Goal: Information Seeking & Learning: Understand process/instructions

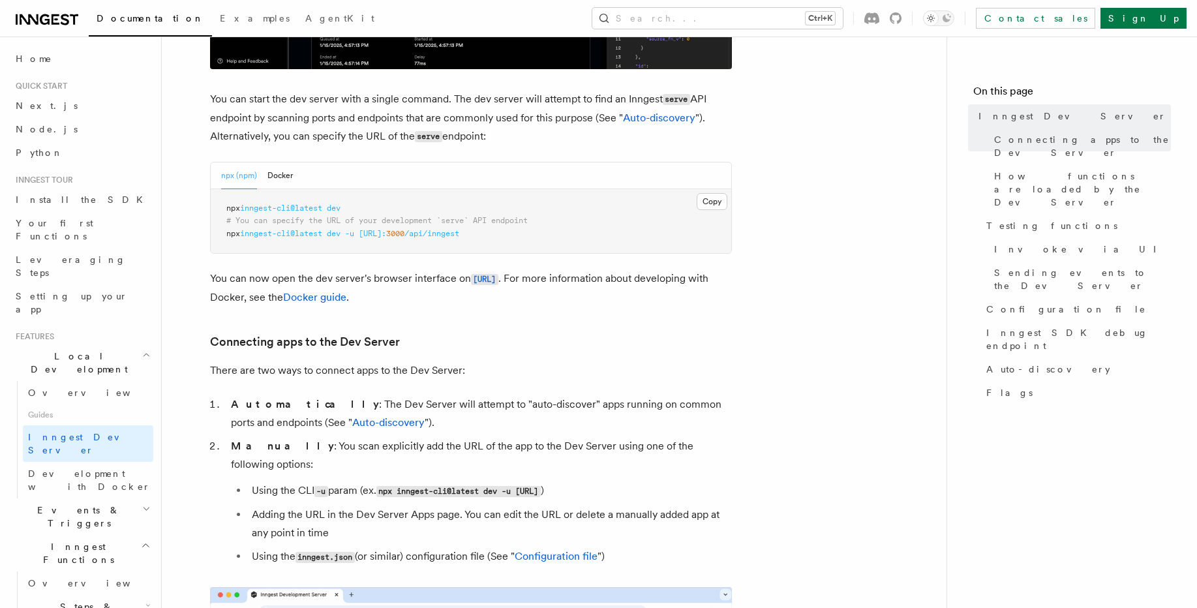
scroll to position [626, 0]
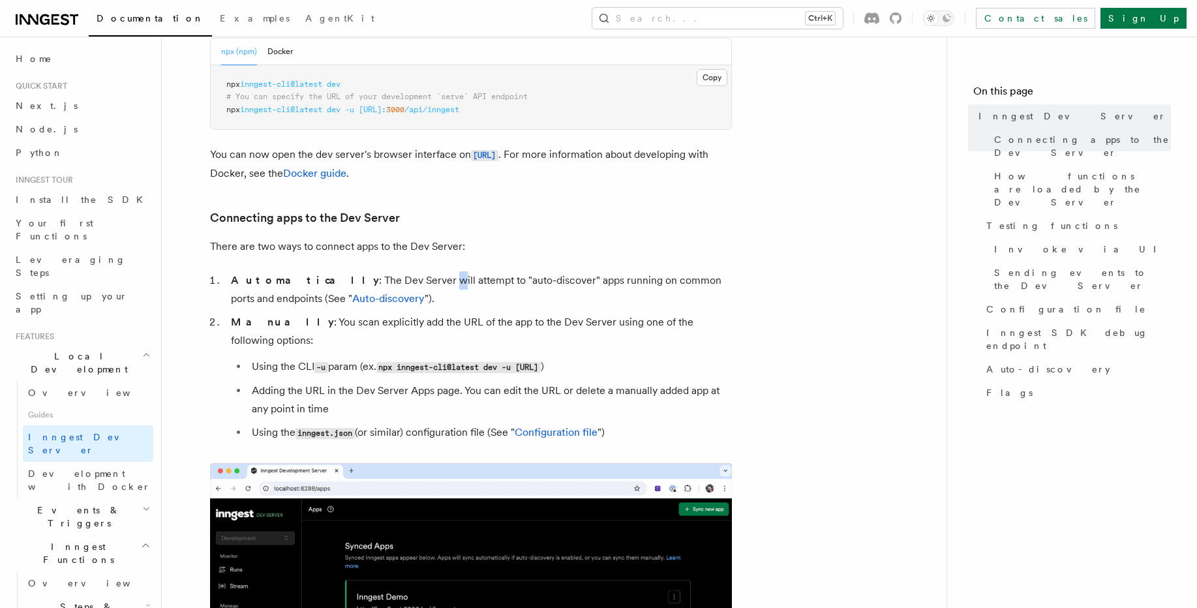
drag, startPoint x: 378, startPoint y: 279, endPoint x: 385, endPoint y: 277, distance: 7.4
click at [385, 277] on li "Automatically : The Dev Server will attempt to "auto-discover" apps running on …" at bounding box center [479, 289] width 505 height 37
drag, startPoint x: 385, startPoint y: 277, endPoint x: 393, endPoint y: 289, distance: 15.0
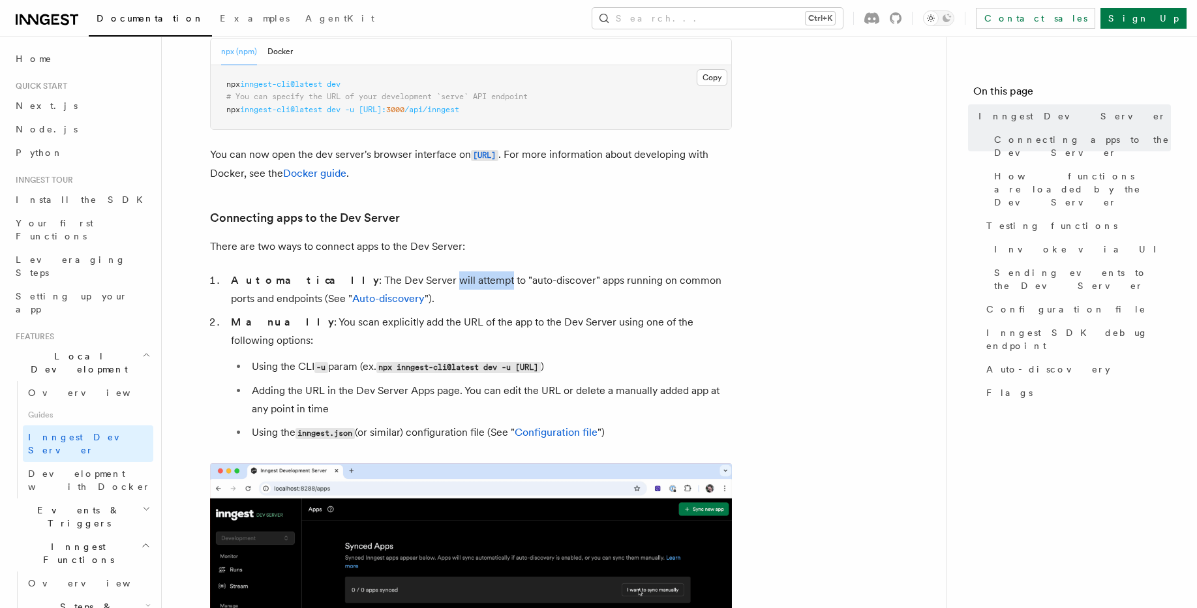
click at [393, 289] on li "Automatically : The Dev Server will attempt to "auto-discover" apps running on …" at bounding box center [479, 289] width 505 height 37
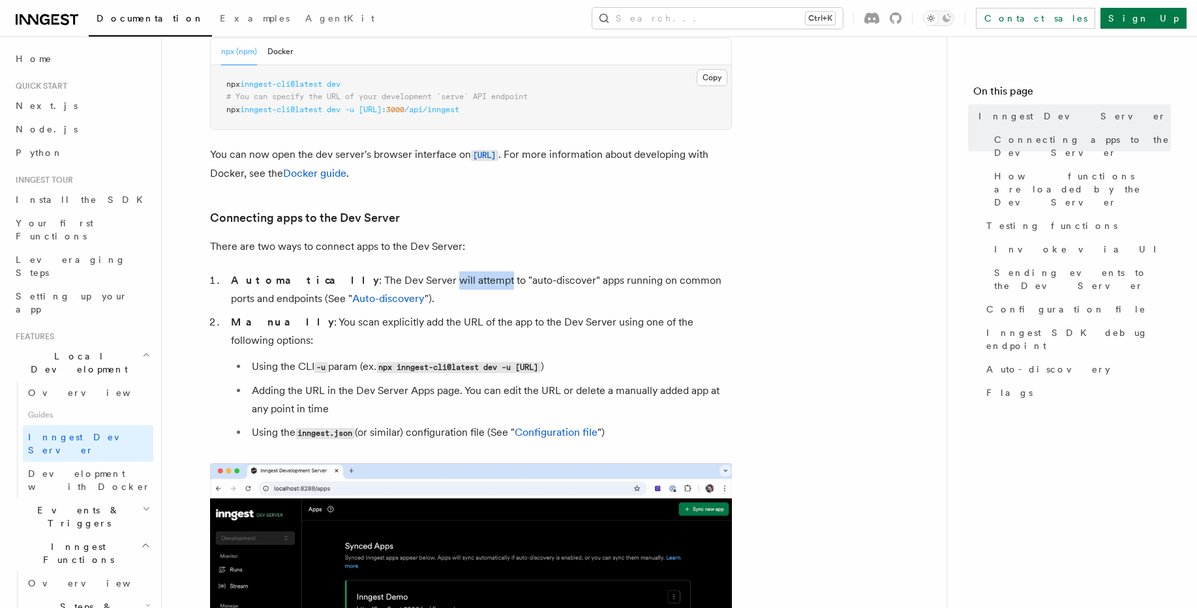
click at [393, 289] on li "Automatically : The Dev Server will attempt to "auto-discover" apps running on …" at bounding box center [479, 289] width 505 height 37
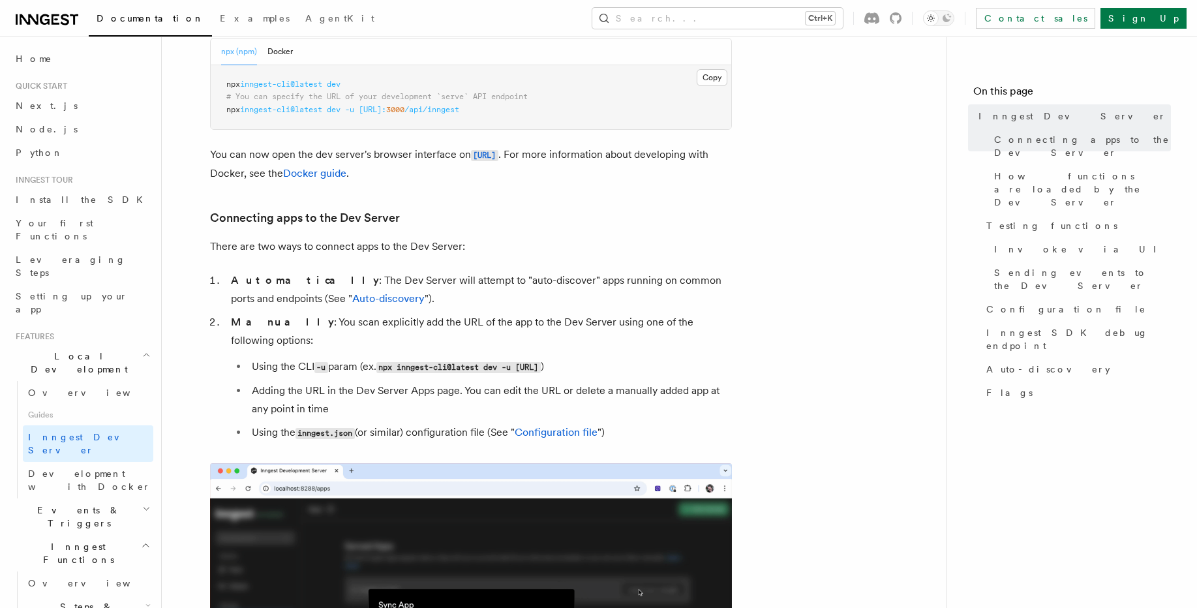
click at [391, 326] on li "Manually : You scan explicitly add the URL of the app to the Dev Server using o…" at bounding box center [479, 377] width 505 height 129
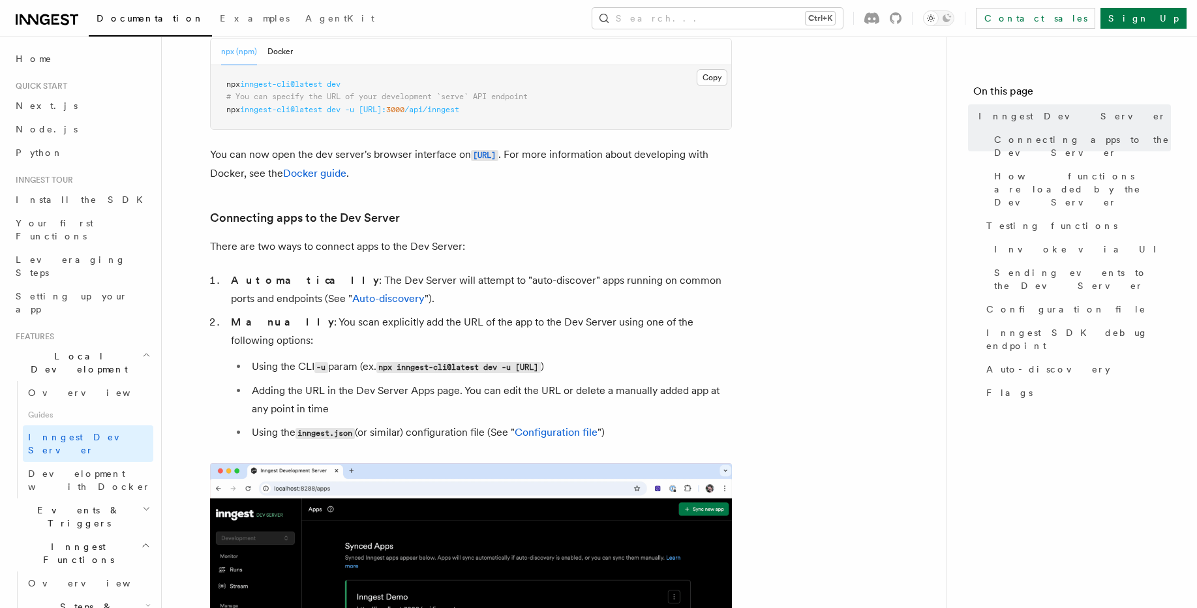
drag, startPoint x: 446, startPoint y: 350, endPoint x: 467, endPoint y: 357, distance: 22.1
click at [467, 357] on li "Manually : You scan explicitly add the URL of the app to the Dev Server using o…" at bounding box center [479, 377] width 505 height 129
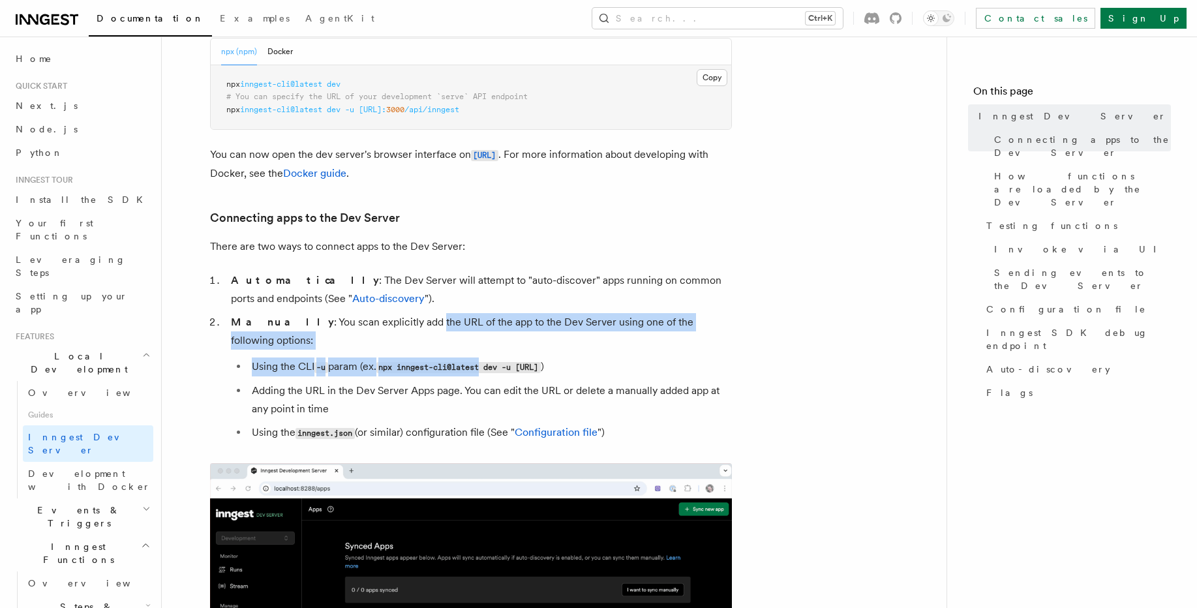
click at [467, 358] on li "Using the CLI -u param (ex. npx inngest-cli@latest dev -u [URL] )" at bounding box center [490, 367] width 484 height 19
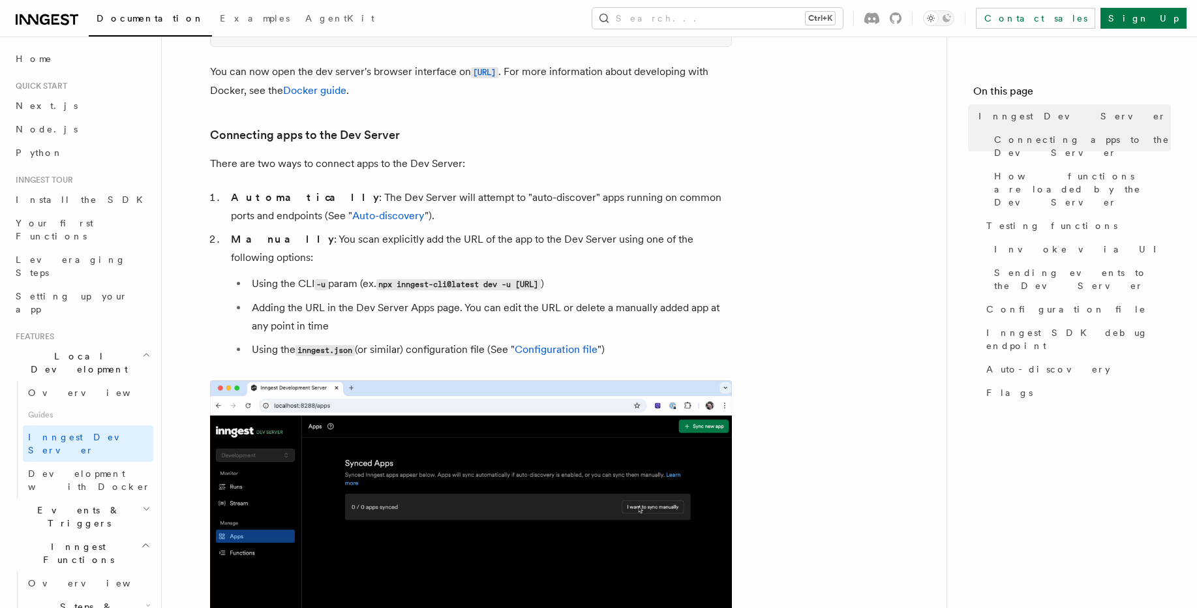
scroll to position [861, 0]
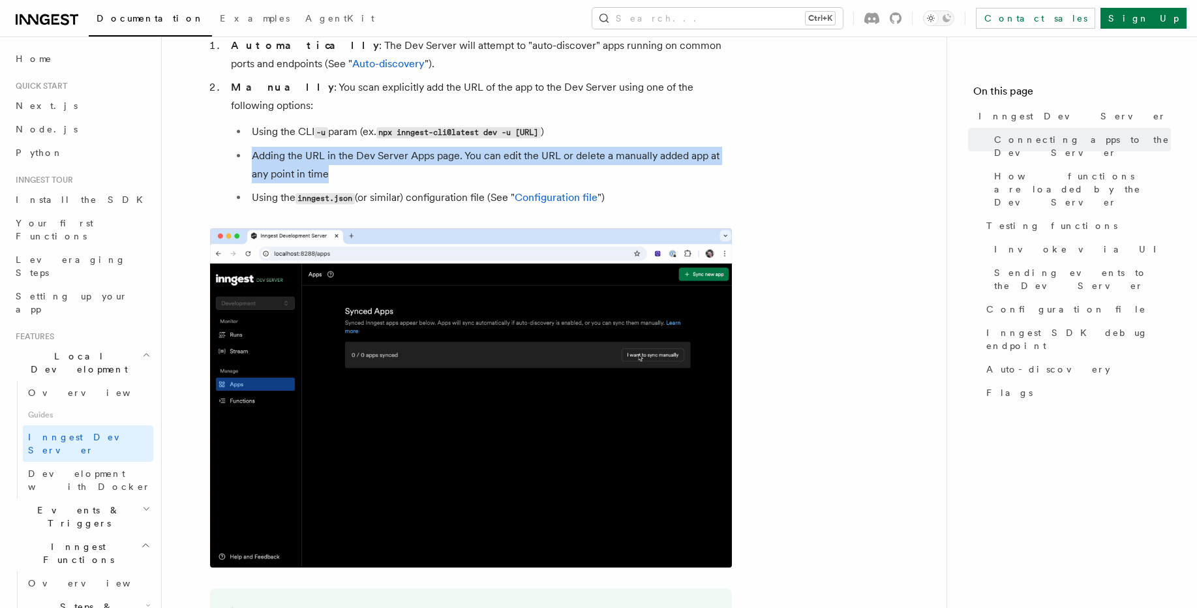
drag, startPoint x: 396, startPoint y: 154, endPoint x: 393, endPoint y: 124, distance: 30.2
click at [393, 124] on ul "Using the CLI -u param (ex. npx inngest-cli@latest dev -u [URL] ) Adding the UR…" at bounding box center [481, 165] width 501 height 85
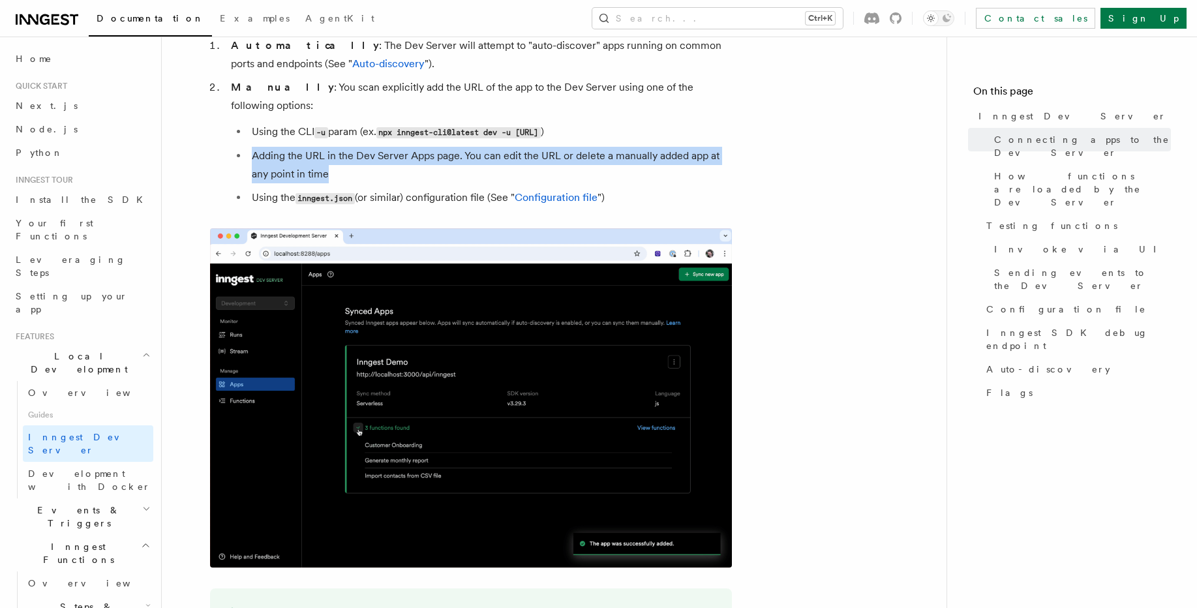
click at [393, 124] on ul "Using the CLI -u param (ex. npx inngest-cli@latest dev -u [URL] ) Adding the UR…" at bounding box center [481, 165] width 501 height 85
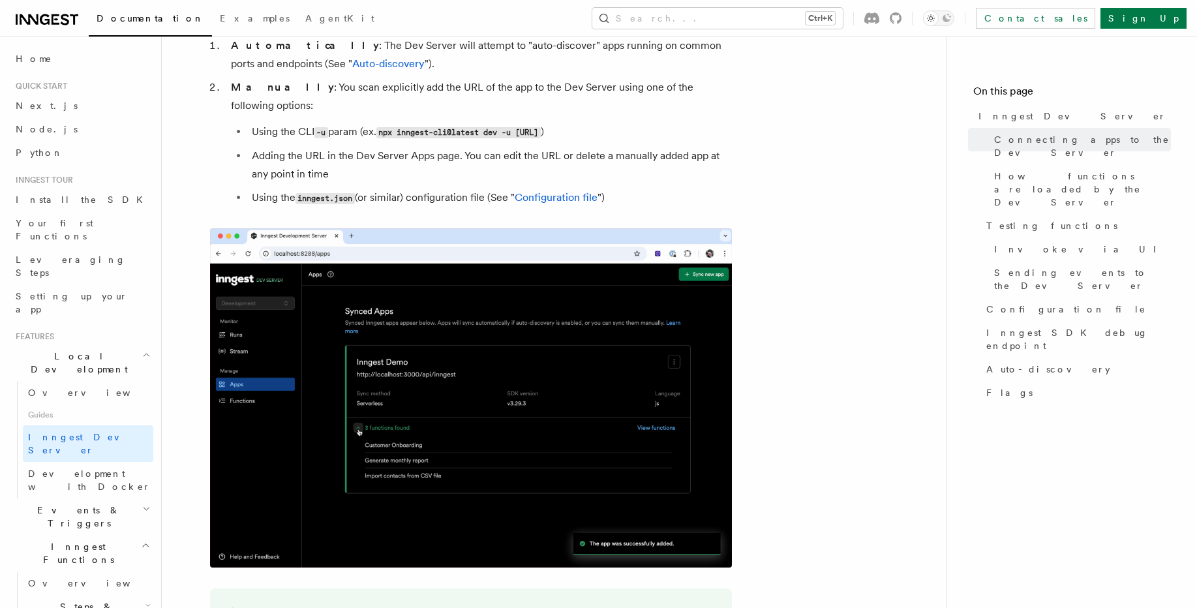
scroll to position [1096, 0]
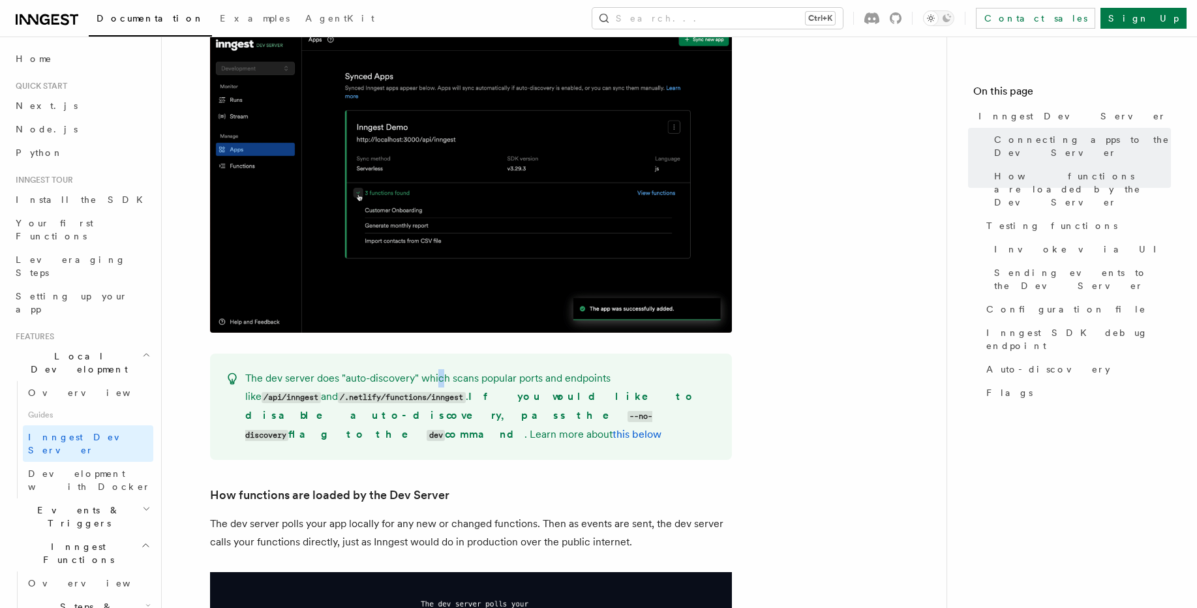
click at [440, 369] on p "The dev server does "auto-discovery" which scans popular ports and endpoints li…" at bounding box center [480, 406] width 471 height 75
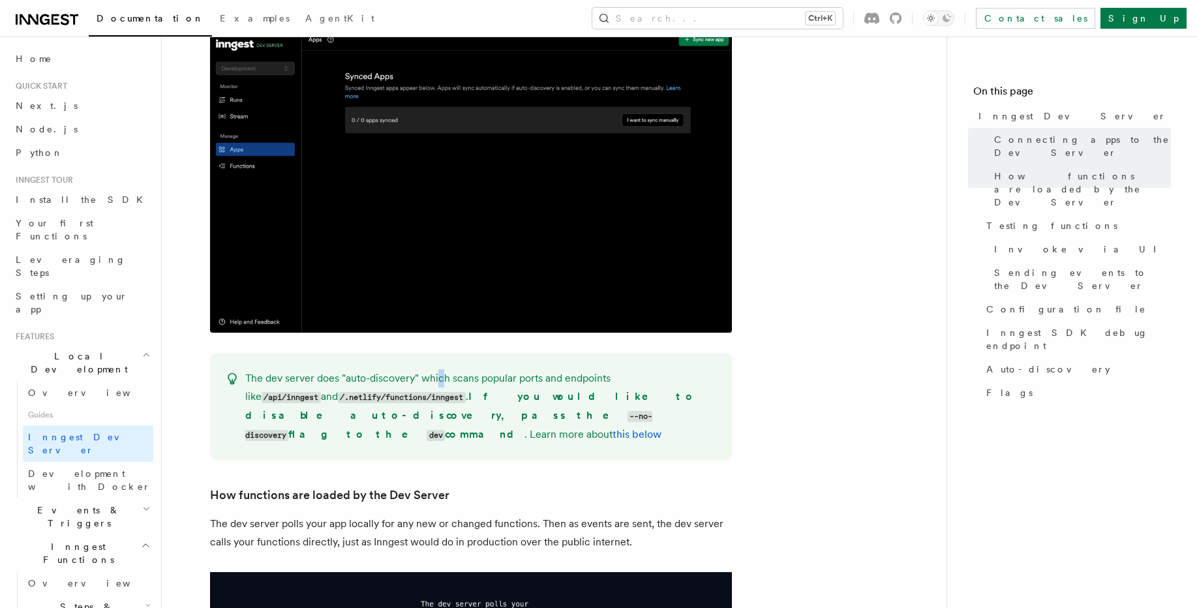
click at [441, 369] on p "The dev server does "auto-discovery" which scans popular ports and endpoints li…" at bounding box center [480, 406] width 471 height 75
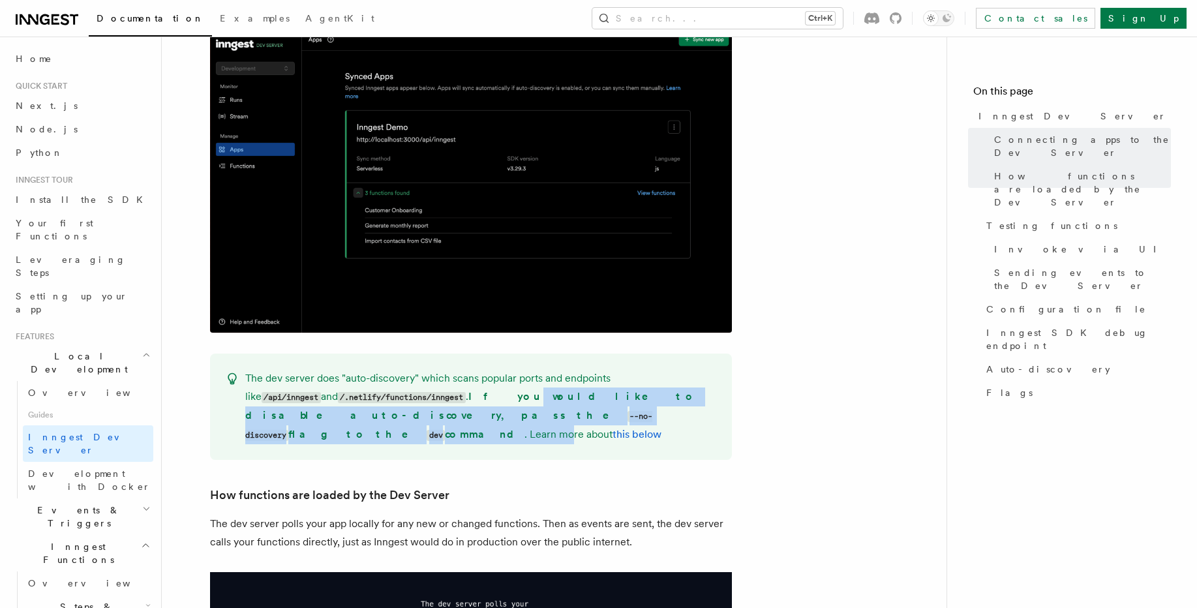
click at [413, 391] on p "The dev server does "auto-discovery" which scans popular ports and endpoints li…" at bounding box center [480, 406] width 471 height 75
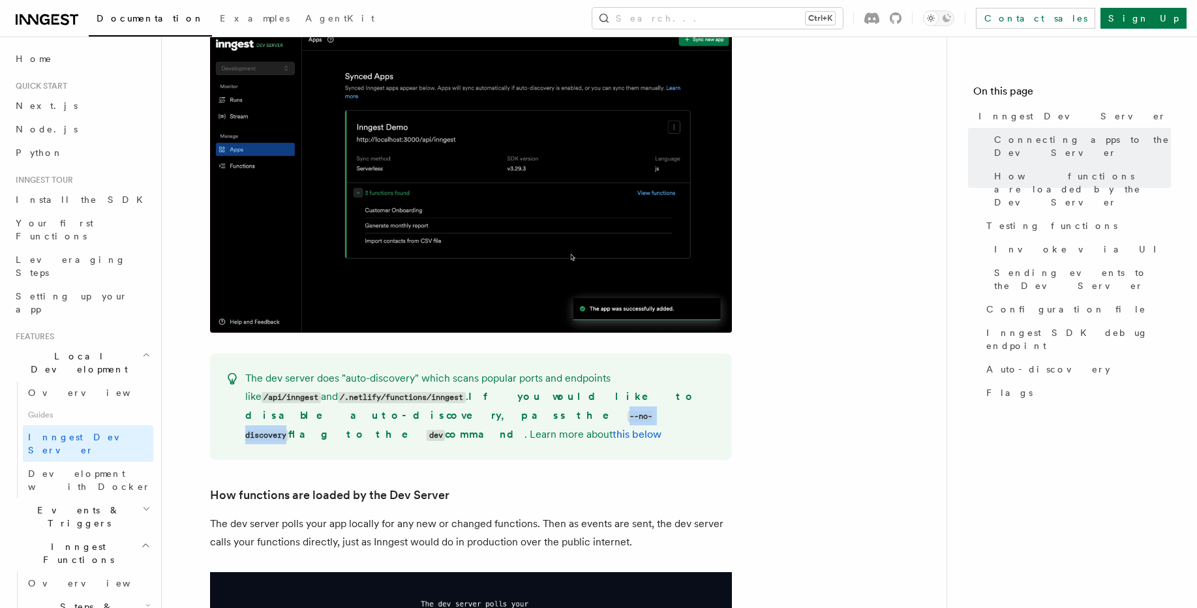
drag, startPoint x: 632, startPoint y: 382, endPoint x: 696, endPoint y: 380, distance: 64.0
click at [653, 411] on code "--no-discovery" at bounding box center [449, 426] width 408 height 30
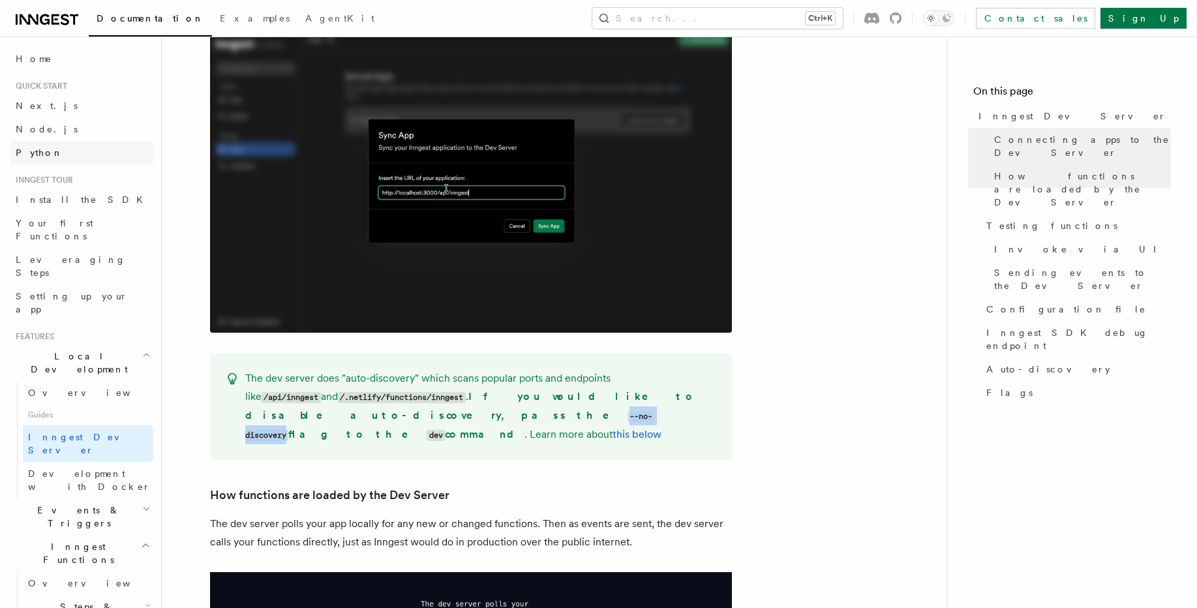
copy code "--no-discovery"
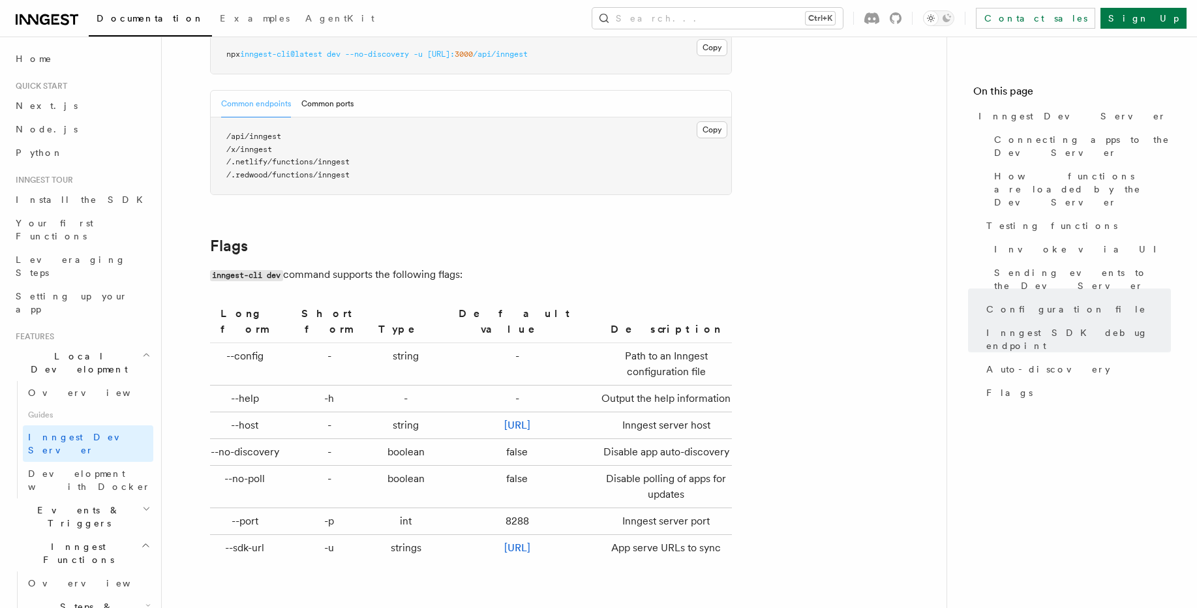
scroll to position [4306, 0]
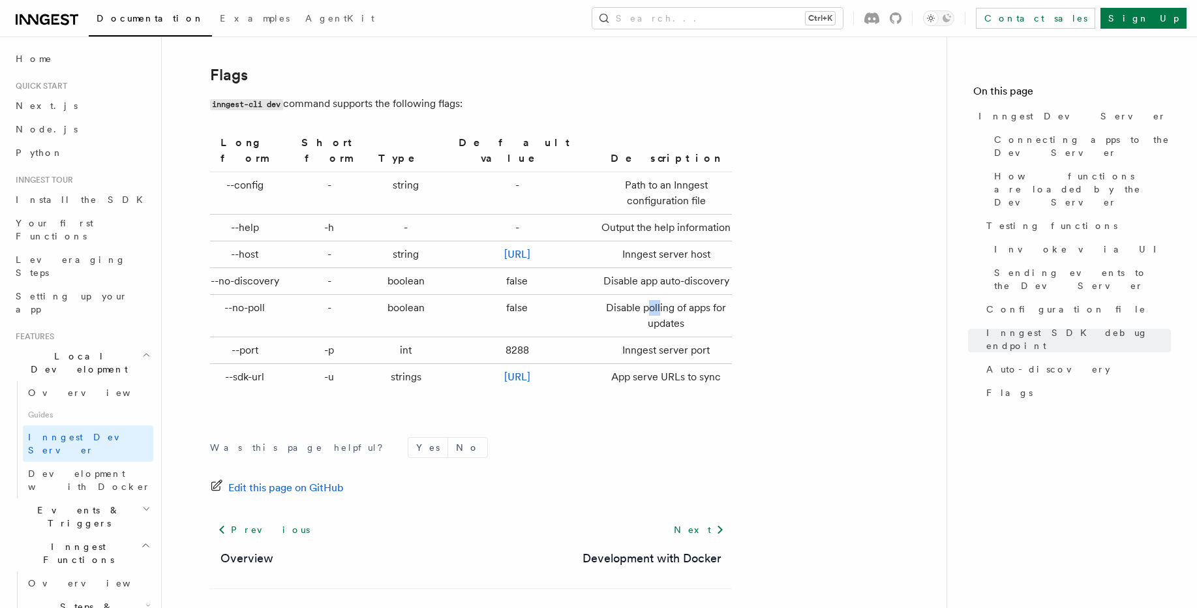
drag, startPoint x: 615, startPoint y: 304, endPoint x: 624, endPoint y: 303, distance: 9.2
click at [624, 303] on td "Disable polling of apps for updates" at bounding box center [664, 316] width 136 height 42
drag, startPoint x: 266, startPoint y: 304, endPoint x: 221, endPoint y: 305, distance: 45.7
click at [221, 305] on td "--no-poll" at bounding box center [248, 316] width 76 height 42
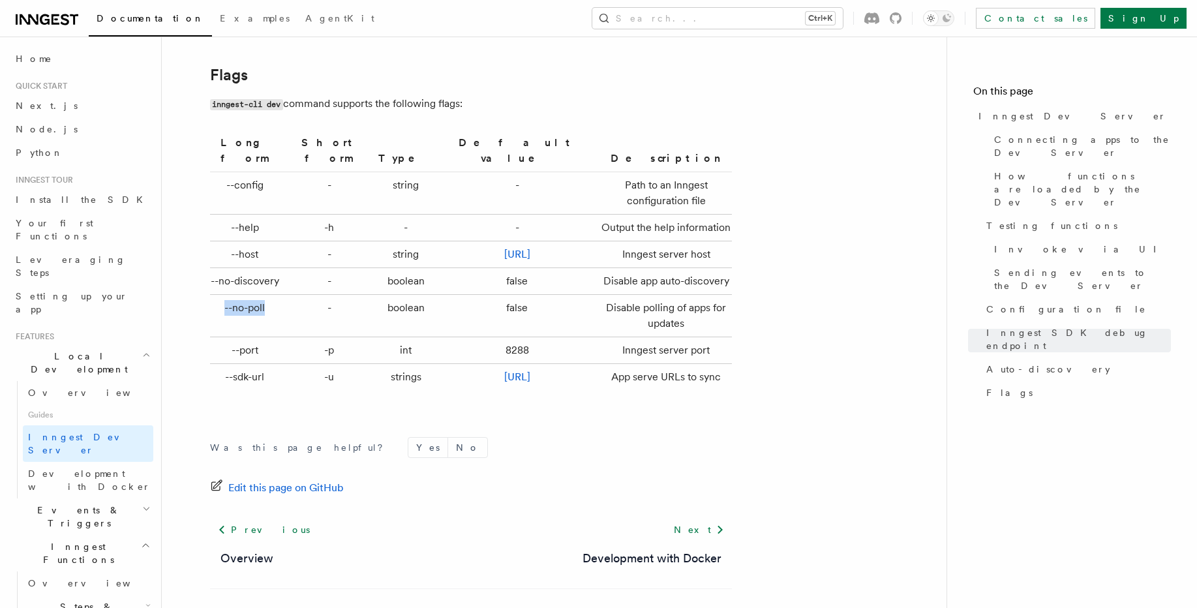
scroll to position [4334, 0]
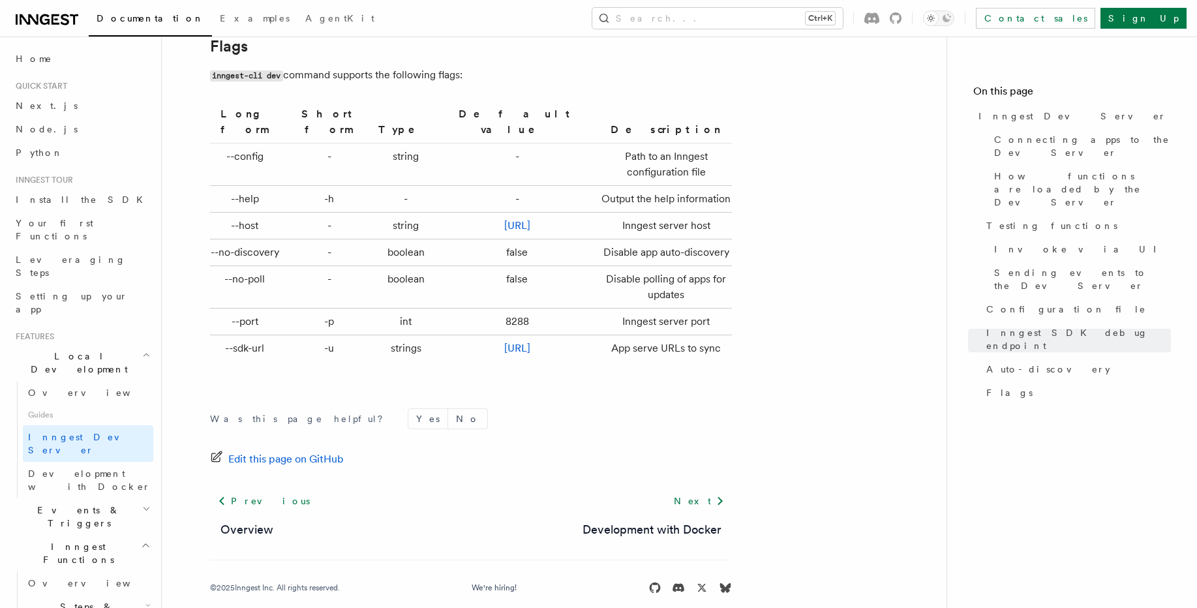
click at [631, 278] on td "Disable polling of apps for updates" at bounding box center [664, 287] width 136 height 42
copy td "polling"
